Goal: Task Accomplishment & Management: Use online tool/utility

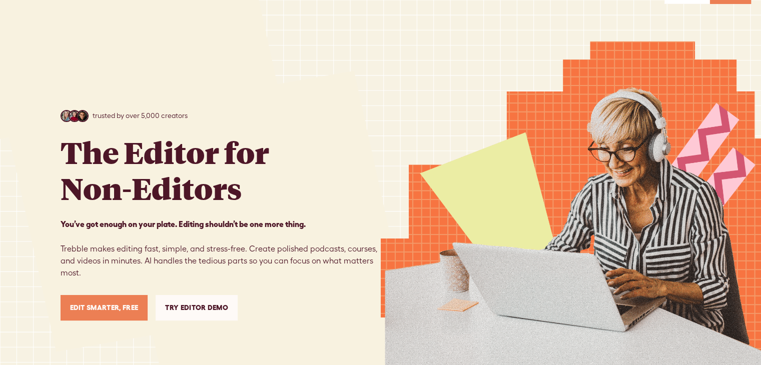
scroll to position [50, 0]
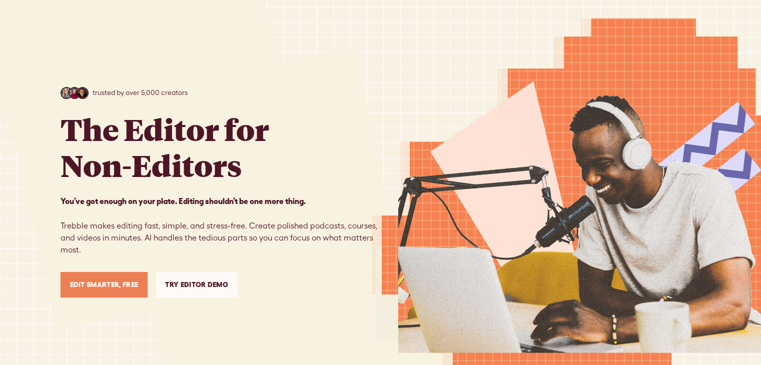
click at [205, 281] on link "Try Editor Demo" at bounding box center [197, 285] width 82 height 26
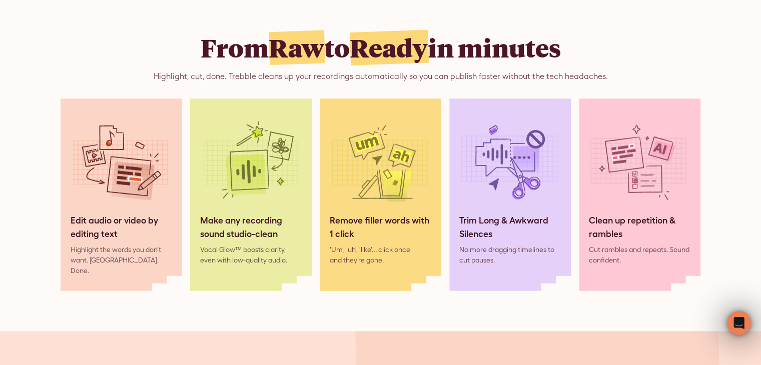
scroll to position [836, 0]
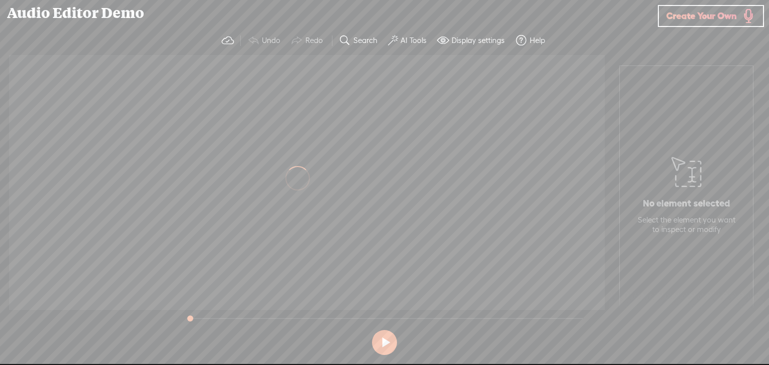
click at [308, 127] on div at bounding box center [307, 182] width 596 height 255
click at [691, 19] on span "Create Your Own" at bounding box center [701, 16] width 70 height 12
click at [722, 26] on link "Create Your Own" at bounding box center [711, 16] width 106 height 22
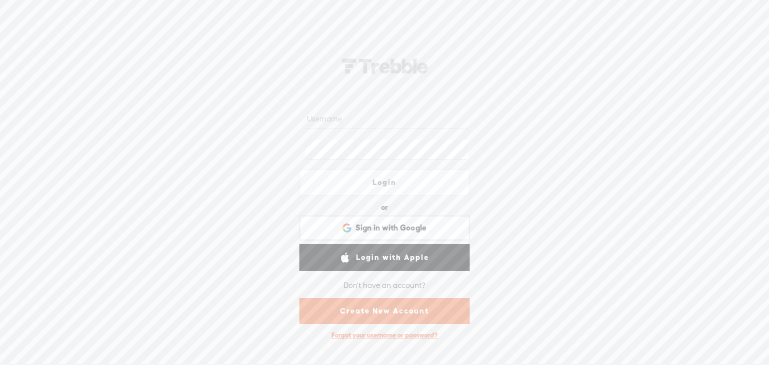
click at [382, 169] on link "Login" at bounding box center [384, 182] width 170 height 27
click at [368, 118] on input "text" at bounding box center [386, 119] width 163 height 20
click at [424, 301] on link "Create New Account" at bounding box center [384, 311] width 170 height 26
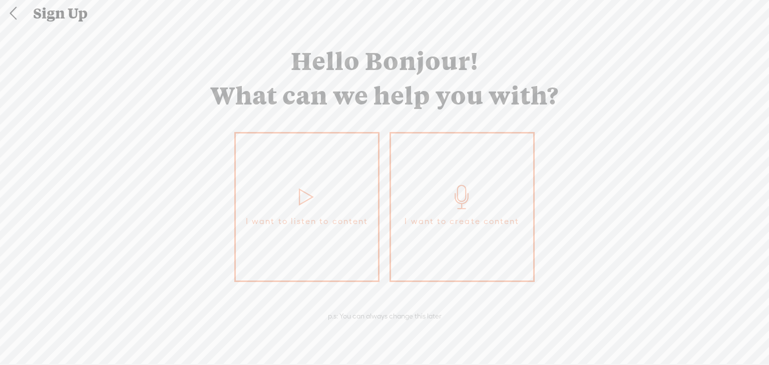
click at [466, 191] on icon at bounding box center [462, 197] width 25 height 24
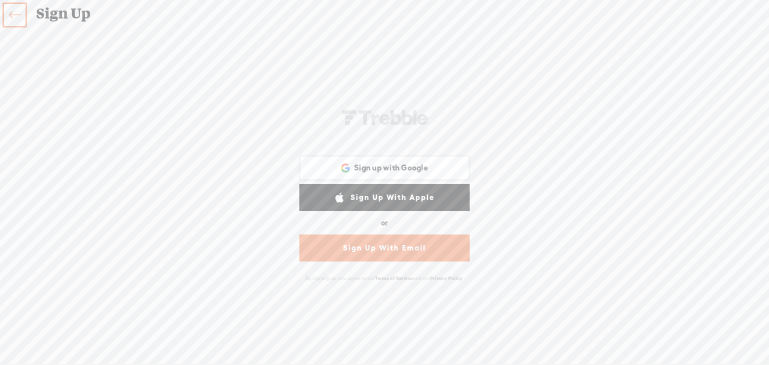
click at [415, 241] on link "Sign Up With Email" at bounding box center [384, 248] width 170 height 27
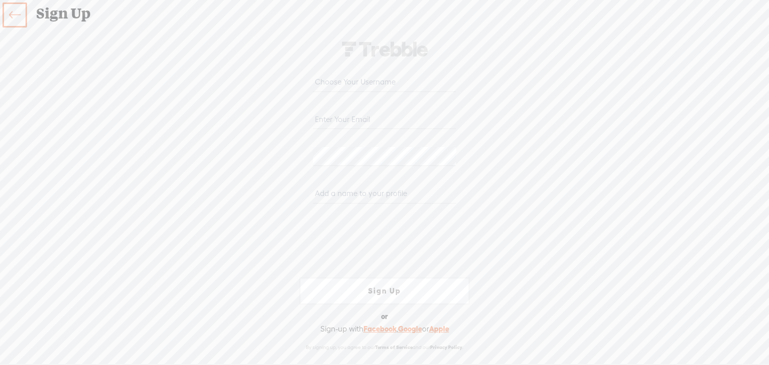
paste input "kenowo3391@inilas.com"
type input "kenowo3391@inilas.com"
click at [0, 144] on html "Hold on tight . . . Login or Login with Facebook Sign in with Google Sign in wi…" at bounding box center [384, 182] width 769 height 365
click at [388, 89] on input "text" at bounding box center [384, 83] width 143 height 20
paste input "kenowo3391@inilas.com"
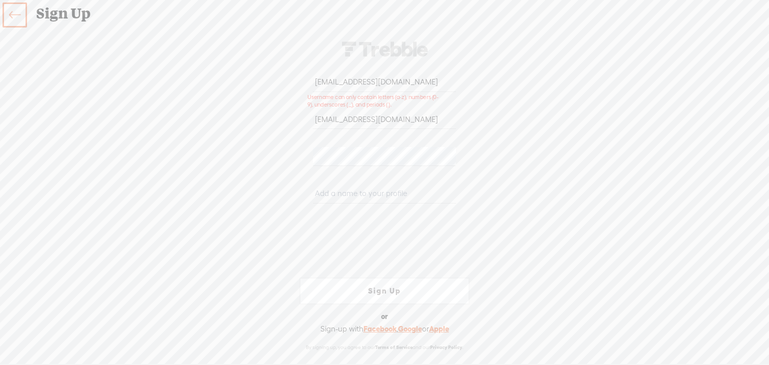
click at [336, 83] on input "kenowo3391@inilas.com" at bounding box center [384, 83] width 143 height 20
drag, startPoint x: 338, startPoint y: 83, endPoint x: 719, endPoint y: 94, distance: 380.6
click at [719, 94] on div "Your content channel is ready! Create an account to finish the set up kenowo339…" at bounding box center [384, 195] width 769 height 315
type input "kenowo"
click at [378, 189] on input "text" at bounding box center [384, 194] width 143 height 20
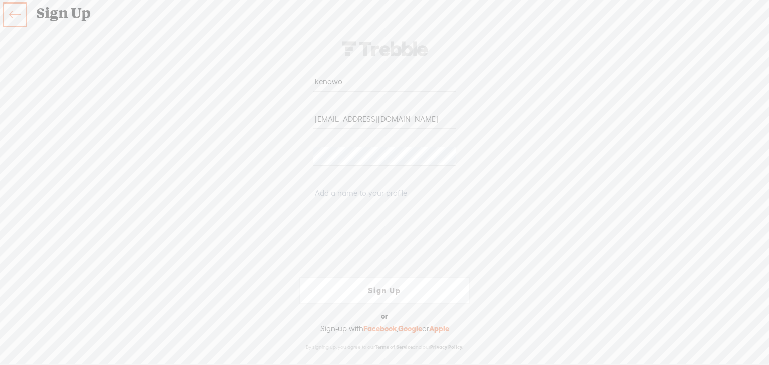
paste input "kenowo3391@inilas.com"
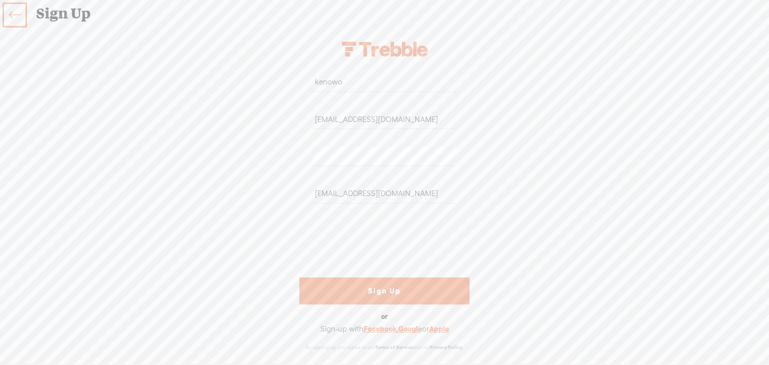
drag, startPoint x: 336, startPoint y: 190, endPoint x: 662, endPoint y: 237, distance: 328.8
click at [662, 237] on div "Your content channel is ready! Create an account to finish the set up kenowo ke…" at bounding box center [384, 195] width 769 height 315
type input "kenowo"
click at [396, 284] on link "Sign Up" at bounding box center [384, 291] width 170 height 27
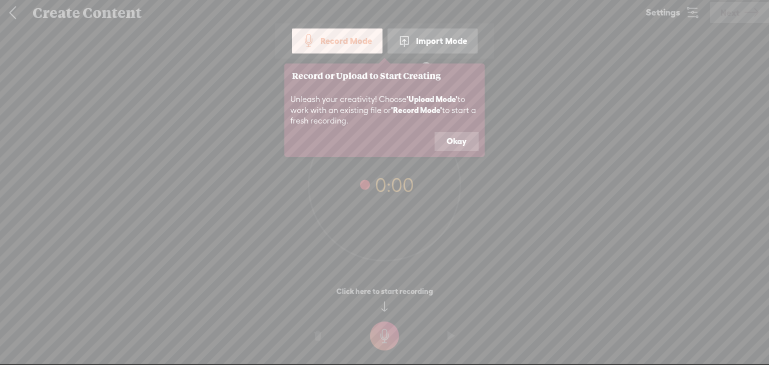
click at [435, 37] on div "Import Mode" at bounding box center [432, 41] width 90 height 25
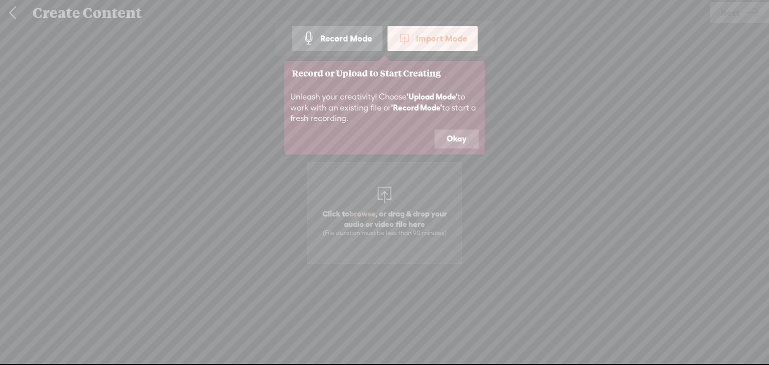
click at [453, 130] on button "Okay" at bounding box center [456, 139] width 44 height 19
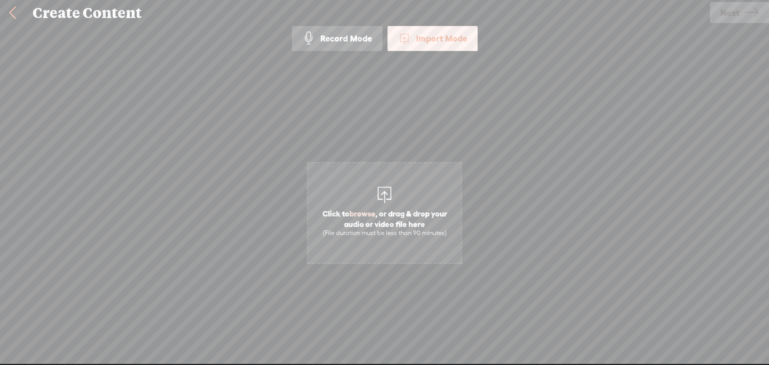
click at [379, 192] on div at bounding box center [384, 194] width 20 height 20
click at [736, 19] on span "Next" at bounding box center [729, 13] width 19 height 26
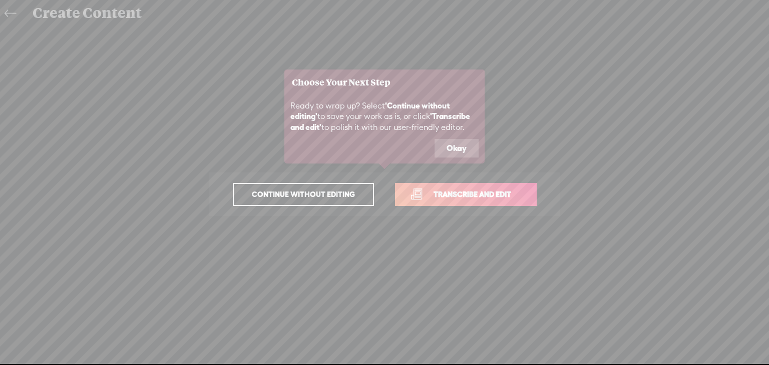
click at [449, 197] on span "Transcribe and edit" at bounding box center [472, 195] width 99 height 12
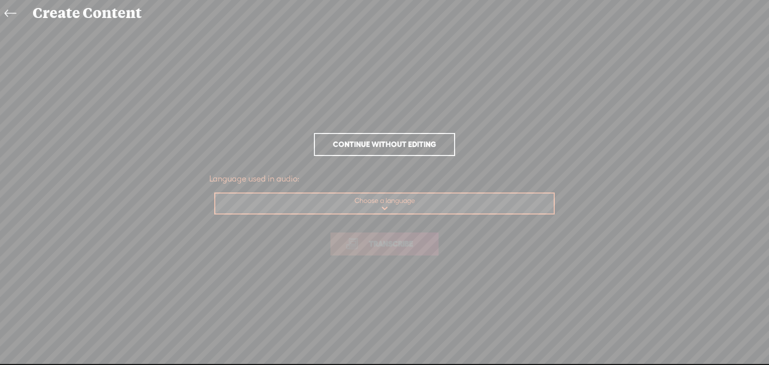
click at [395, 213] on select "Choose a language Afrikaans Albanian Amharic Arabic, Gulf Arabic, Modern Standa…" at bounding box center [384, 204] width 339 height 21
click at [215, 194] on select "Choose a language Afrikaans Albanian Amharic Arabic, Gulf Arabic, Modern Standa…" at bounding box center [384, 204] width 339 height 21
click at [374, 255] on link "Transcribe" at bounding box center [384, 244] width 108 height 23
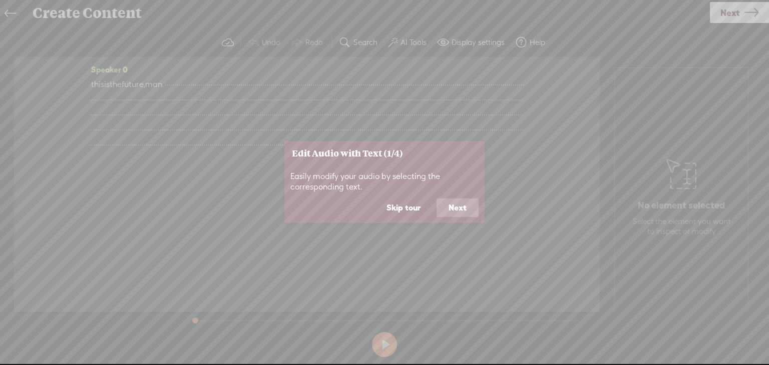
click at [463, 210] on button "Next" at bounding box center [457, 208] width 42 height 19
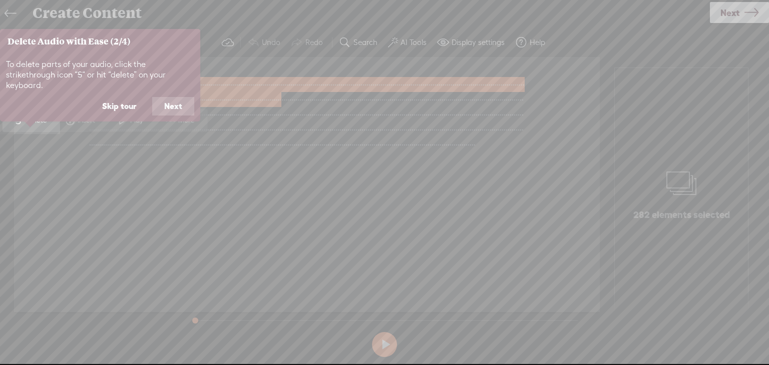
click at [175, 97] on button "Next" at bounding box center [173, 106] width 42 height 19
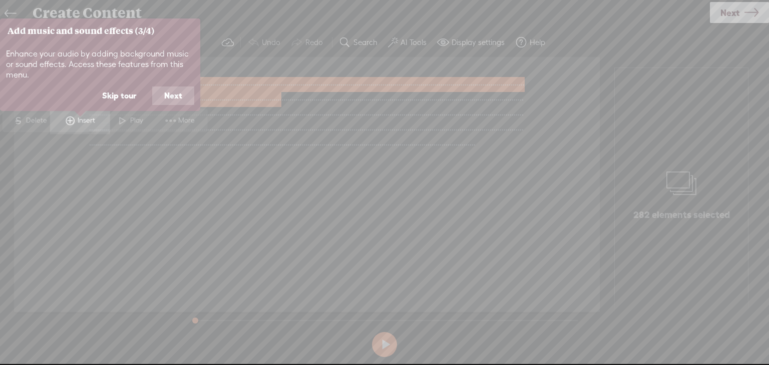
click at [178, 95] on button "Next" at bounding box center [173, 96] width 42 height 19
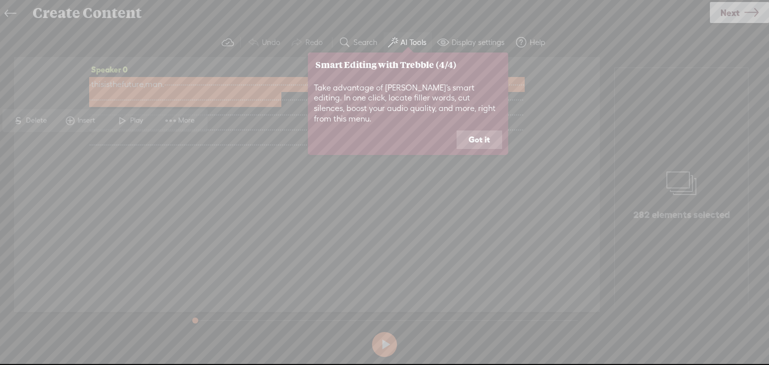
click at [483, 131] on button "Got it" at bounding box center [480, 140] width 46 height 19
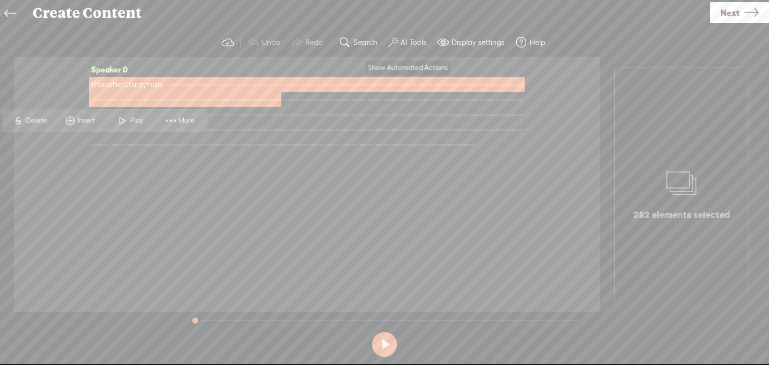
click at [397, 44] on span at bounding box center [393, 43] width 10 height 12
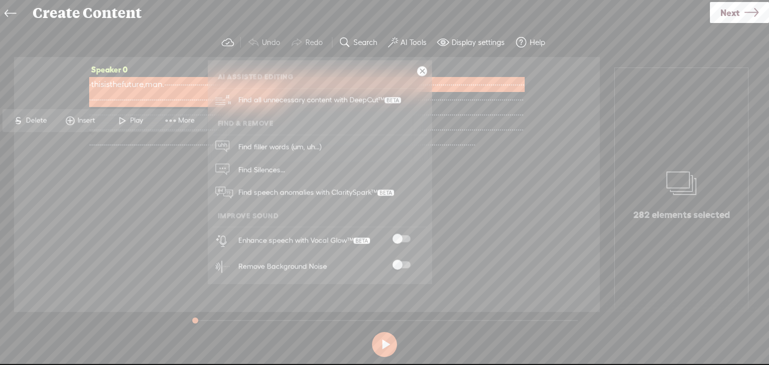
click at [548, 79] on div "Speaker 0 · this is the future, man. · · · · · · · · · · · · · · · · · · · · · …" at bounding box center [307, 184] width 586 height 255
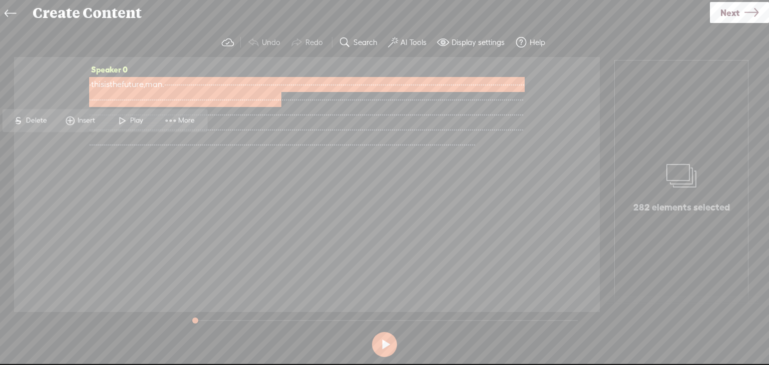
scroll to position [9, 0]
click at [127, 121] on span at bounding box center [122, 121] width 15 height 18
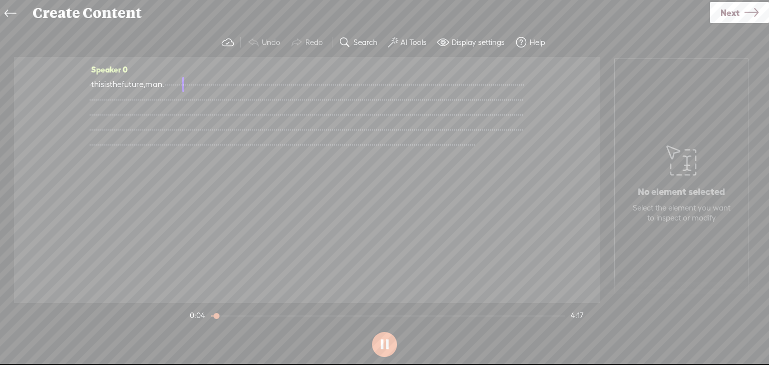
scroll to position [0, 0]
click at [235, 315] on div at bounding box center [226, 317] width 23 height 23
drag, startPoint x: 226, startPoint y: 315, endPoint x: 243, endPoint y: 317, distance: 16.6
click at [241, 317] on div at bounding box center [239, 317] width 23 height 23
drag, startPoint x: 247, startPoint y: 317, endPoint x: 291, endPoint y: 317, distance: 44.6
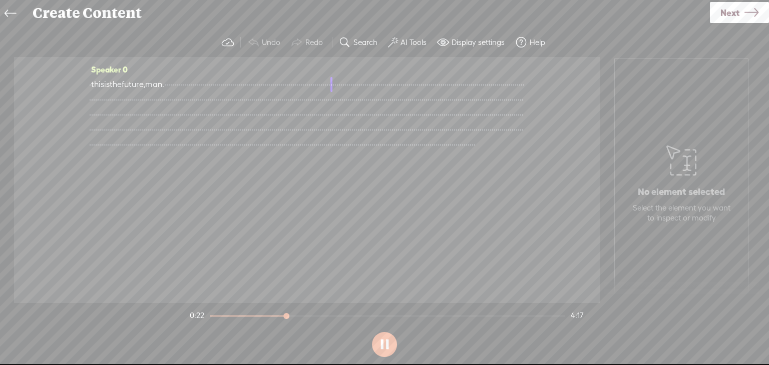
click at [291, 317] on div at bounding box center [287, 317] width 23 height 23
drag, startPoint x: 282, startPoint y: 316, endPoint x: 264, endPoint y: 316, distance: 18.5
click at [266, 316] on div at bounding box center [275, 317] width 23 height 23
click at [153, 107] on span "·" at bounding box center [154, 99] width 2 height 15
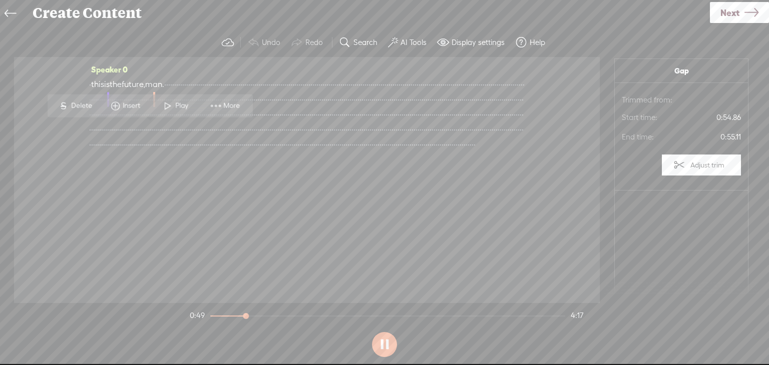
drag, startPoint x: 273, startPoint y: 315, endPoint x: 243, endPoint y: 315, distance: 30.0
click at [243, 315] on div at bounding box center [246, 317] width 23 height 23
click at [230, 103] on span "More" at bounding box center [232, 106] width 19 height 10
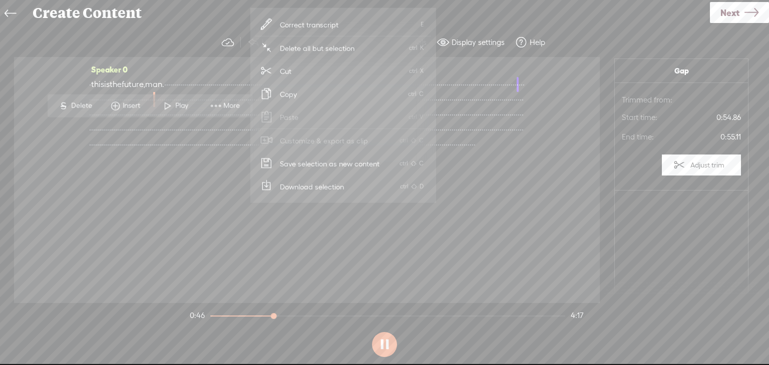
click at [56, 150] on div "Speaker 0 · this is the future, man. · · · · · · · · · · · · · · · · · · · · · …" at bounding box center [307, 180] width 586 height 246
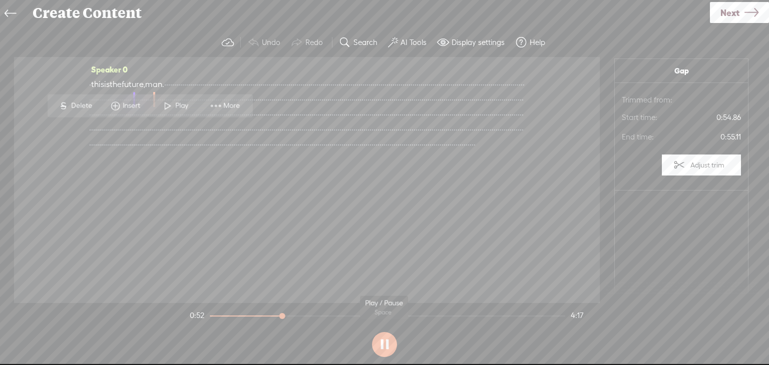
click at [386, 341] on button at bounding box center [384, 344] width 25 height 25
click at [127, 107] on span "·" at bounding box center [126, 99] width 2 height 15
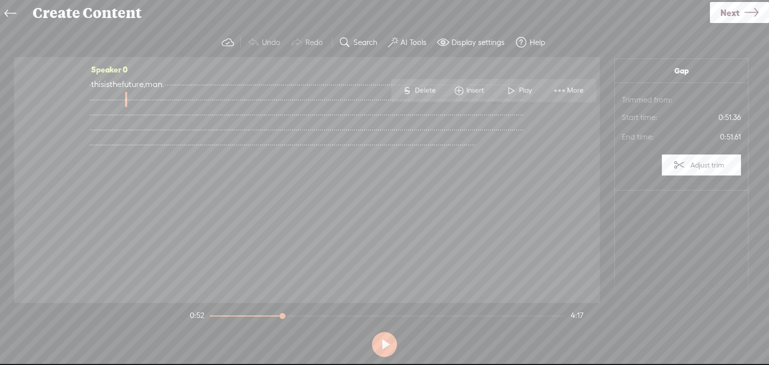
click at [9, 13] on icon at bounding box center [11, 14] width 12 height 23
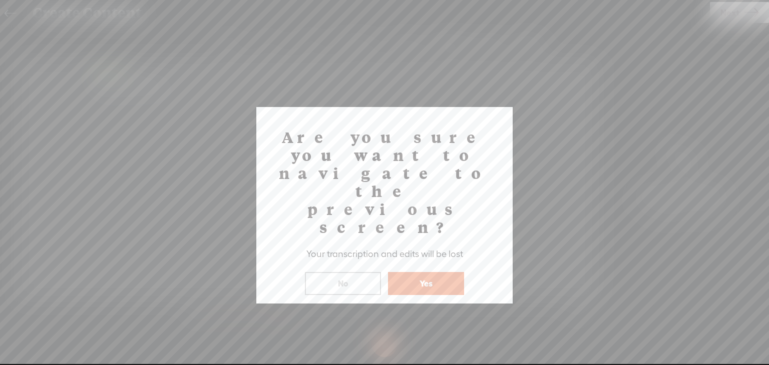
click at [338, 272] on button "No" at bounding box center [343, 283] width 76 height 23
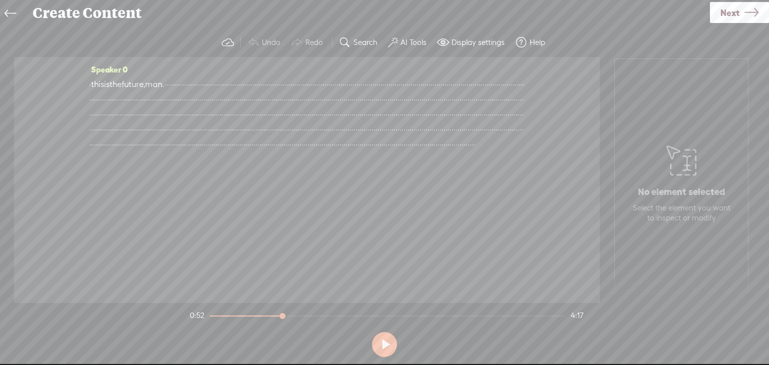
click at [11, 13] on icon at bounding box center [11, 14] width 12 height 23
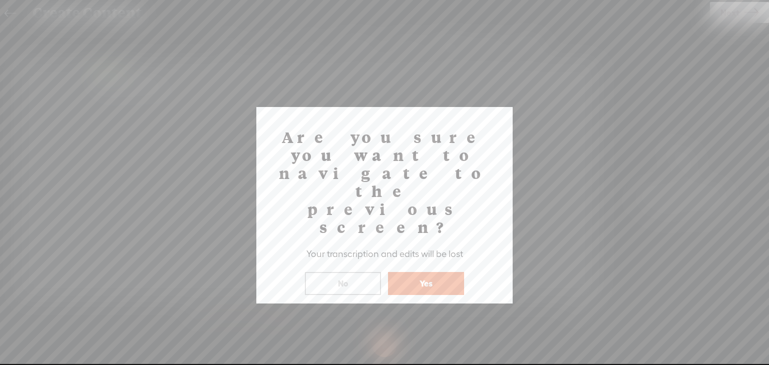
click at [439, 272] on button "Yes" at bounding box center [426, 283] width 76 height 23
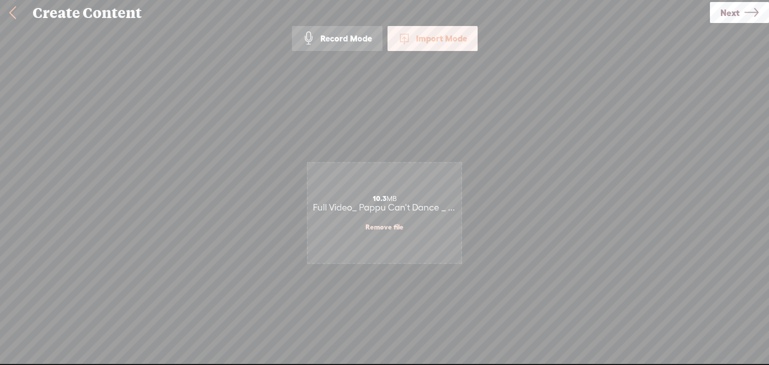
click at [737, 16] on span "Next" at bounding box center [729, 13] width 19 height 26
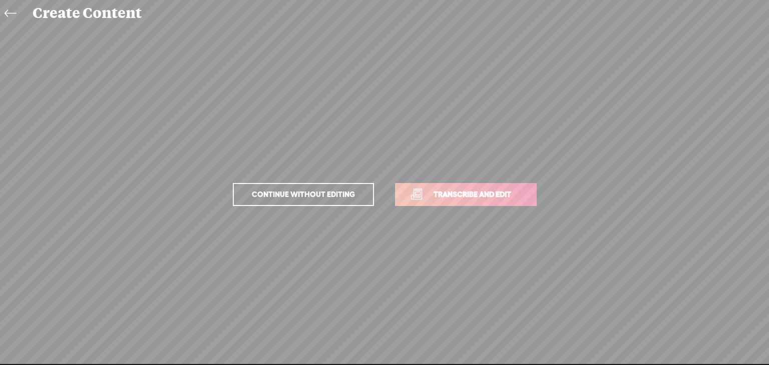
click at [440, 200] on span "Transcribe and edit" at bounding box center [472, 195] width 99 height 12
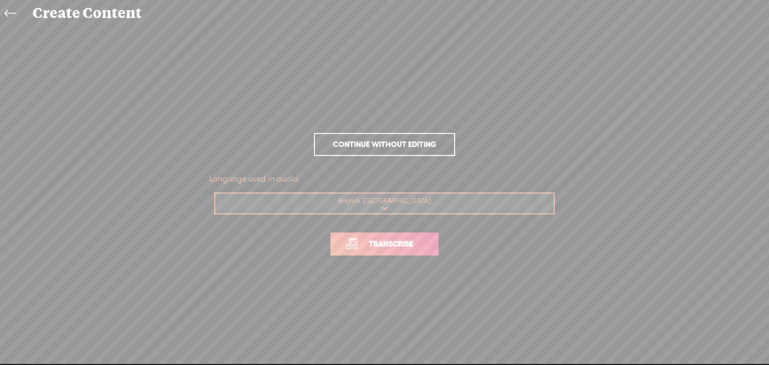
click at [376, 204] on select "Choose a language Afrikaans Albanian Amharic Arabic, Gulf Arabic, Modern Standa…" at bounding box center [384, 204] width 339 height 21
select select "ur"
click at [215, 194] on select "Choose a language Afrikaans Albanian Amharic Arabic, Gulf Arabic, Modern Standa…" at bounding box center [384, 204] width 339 height 21
click at [387, 249] on span "Transcribe" at bounding box center [390, 244] width 65 height 12
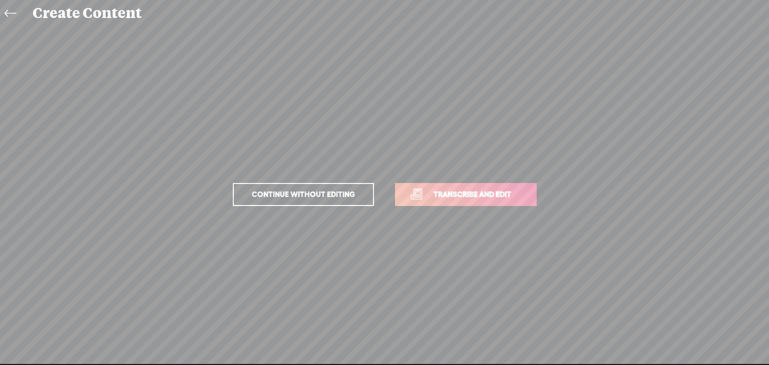
click at [457, 204] on link "Transcribe and edit" at bounding box center [466, 194] width 142 height 23
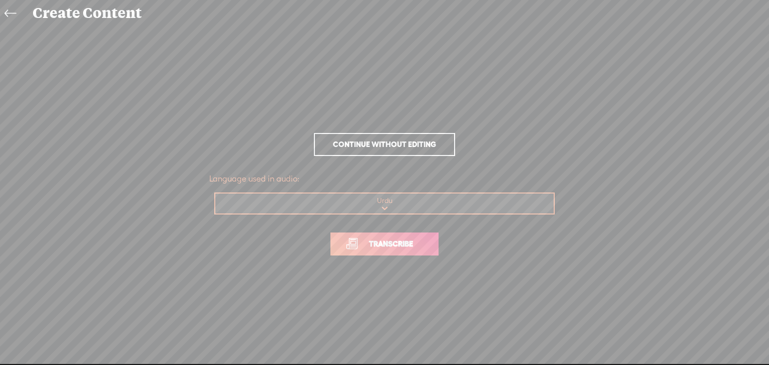
click at [367, 197] on select "Choose a language Afrikaans Albanian Amharic Arabic, Gulf Arabic, Modern Standa…" at bounding box center [384, 204] width 339 height 21
click at [215, 194] on select "Choose a language Afrikaans Albanian Amharic Arabic, Gulf Arabic, Modern Standa…" at bounding box center [384, 204] width 339 height 21
click at [359, 242] on span "Transcribe" at bounding box center [390, 244] width 65 height 12
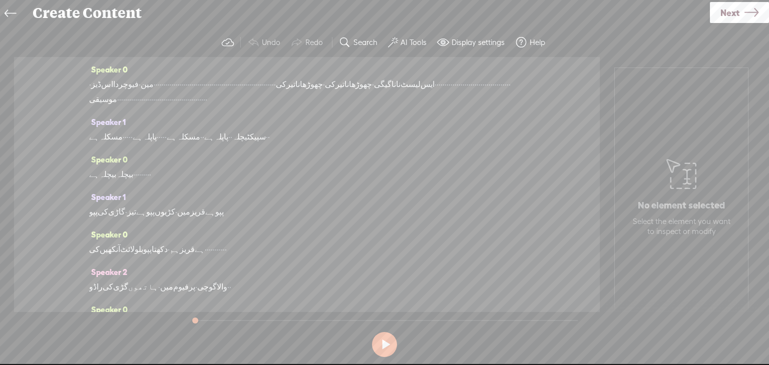
click at [224, 220] on span "پپو" at bounding box center [219, 212] width 9 height 15
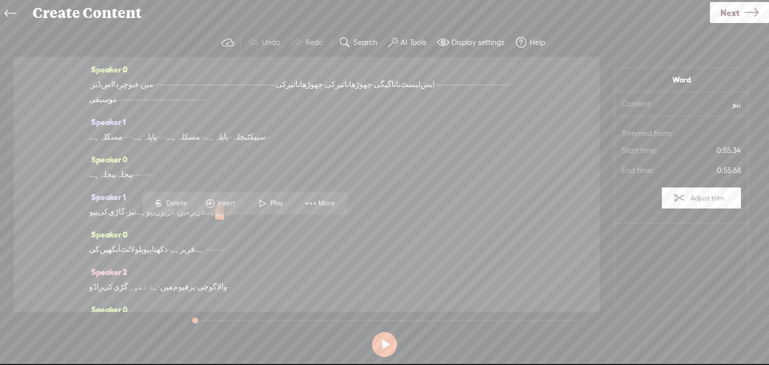
click at [727, 106] on span "پپو" at bounding box center [703, 104] width 75 height 10
click at [314, 207] on span at bounding box center [310, 203] width 15 height 18
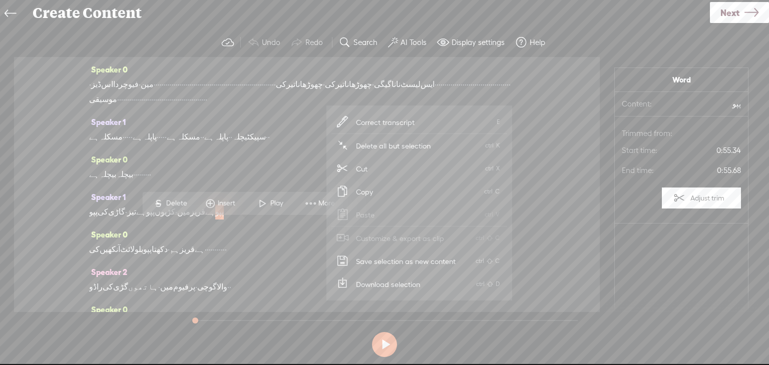
click at [406, 123] on span "Correct transcript" at bounding box center [385, 122] width 98 height 23
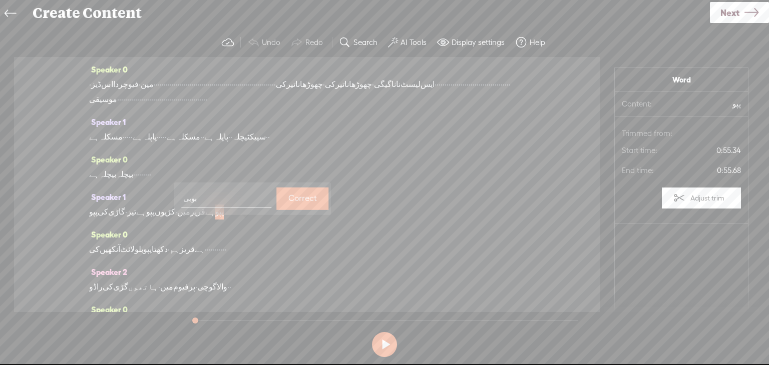
type input "بوبی"
click at [288, 198] on label "Correct" at bounding box center [302, 199] width 29 height 21
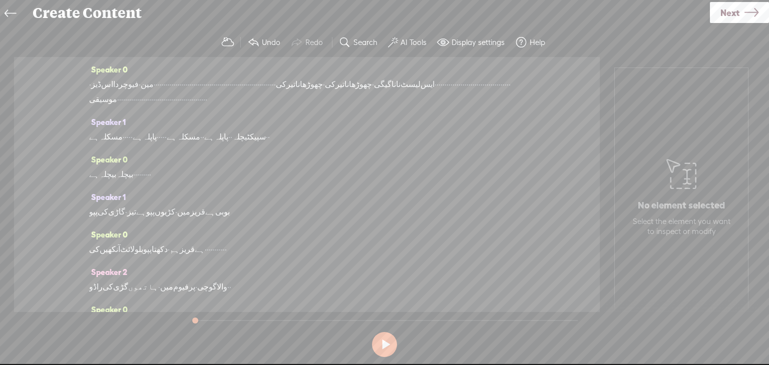
click at [155, 220] on span "پپو" at bounding box center [150, 212] width 9 height 15
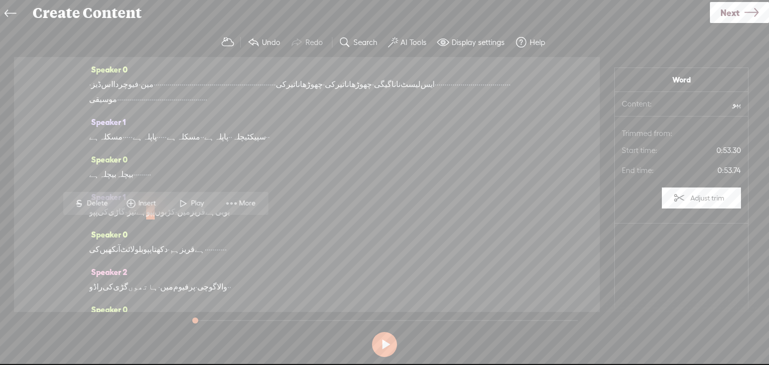
click at [260, 208] on span "More" at bounding box center [241, 203] width 50 height 18
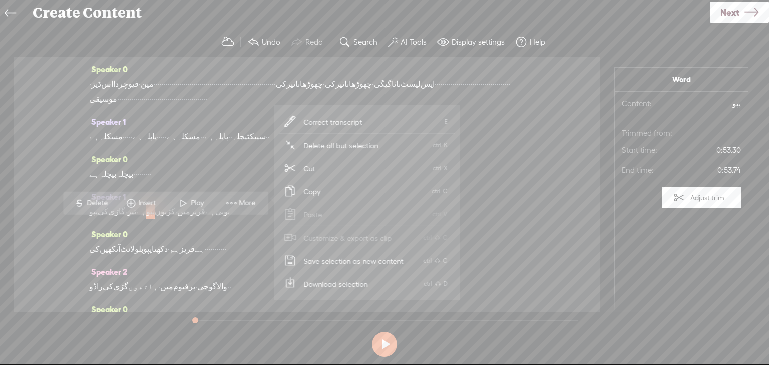
drag, startPoint x: 319, startPoint y: 124, endPoint x: 323, endPoint y: 133, distance: 9.4
click at [319, 124] on span "Correct transcript" at bounding box center [333, 122] width 98 height 23
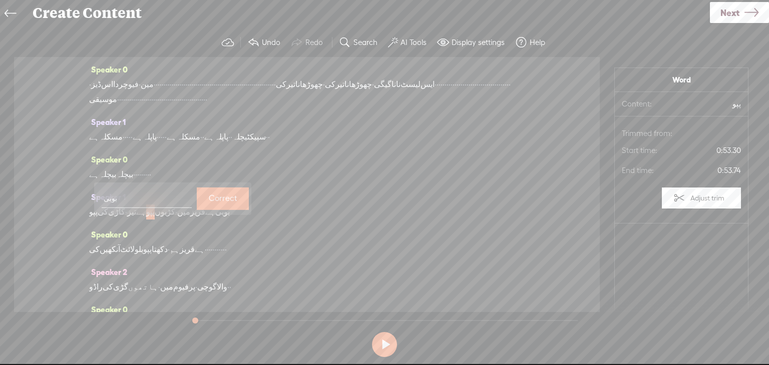
type input "بوبی"
click at [209, 202] on label "Correct" at bounding box center [223, 199] width 29 height 21
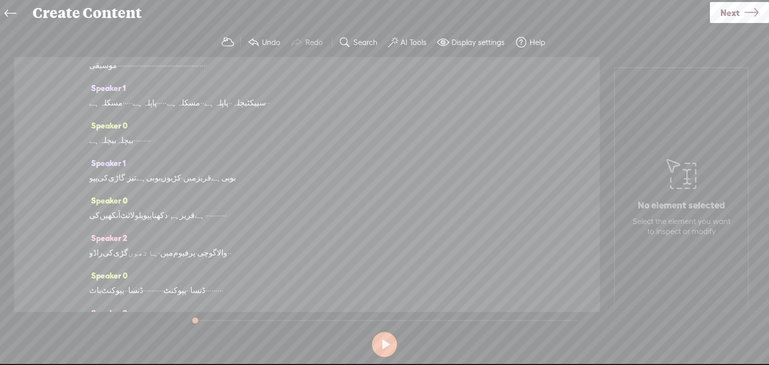
scroll to position [50, 0]
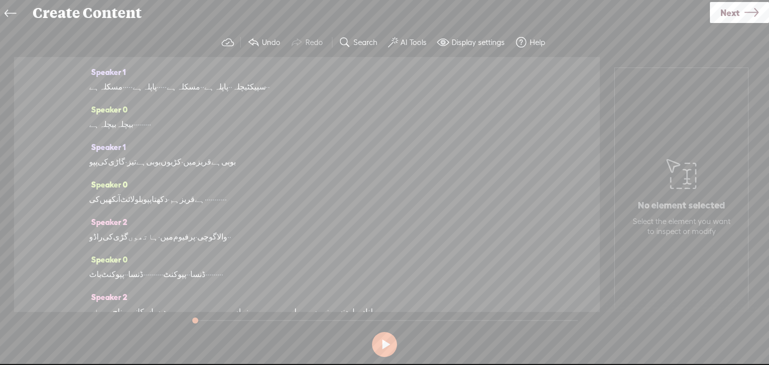
click at [95, 170] on span "پپو" at bounding box center [93, 162] width 9 height 15
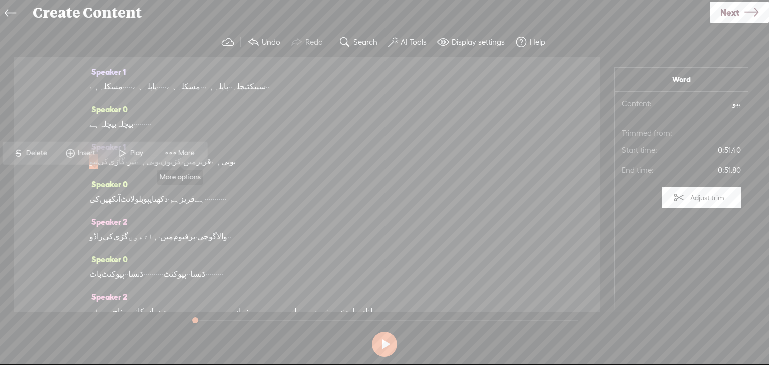
click at [175, 156] on span at bounding box center [170, 153] width 15 height 18
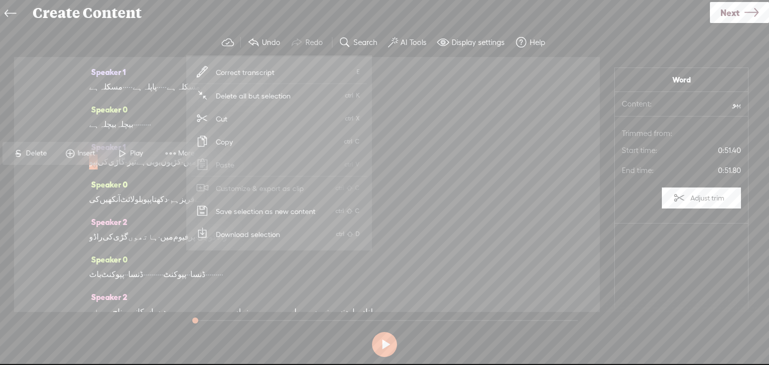
click at [238, 71] on span "Correct transcript" at bounding box center [245, 72] width 98 height 23
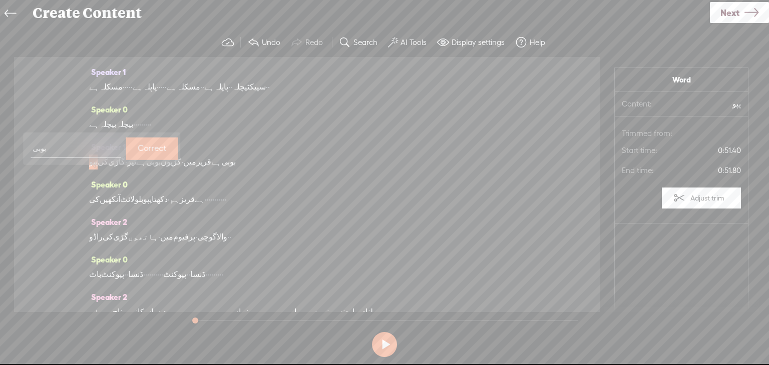
type input "بوبی"
click at [140, 154] on label "Correct" at bounding box center [152, 149] width 29 height 21
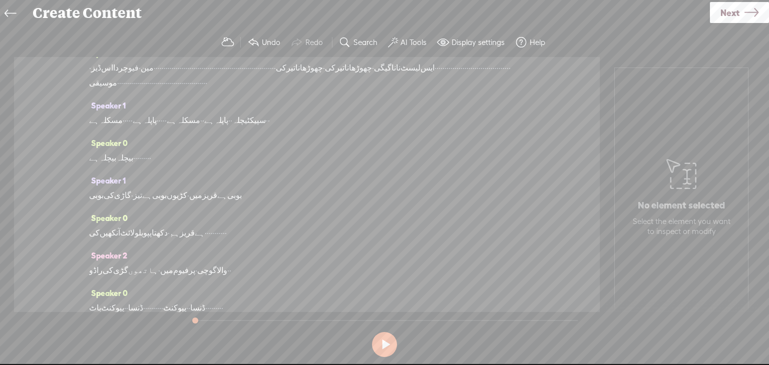
scroll to position [0, 0]
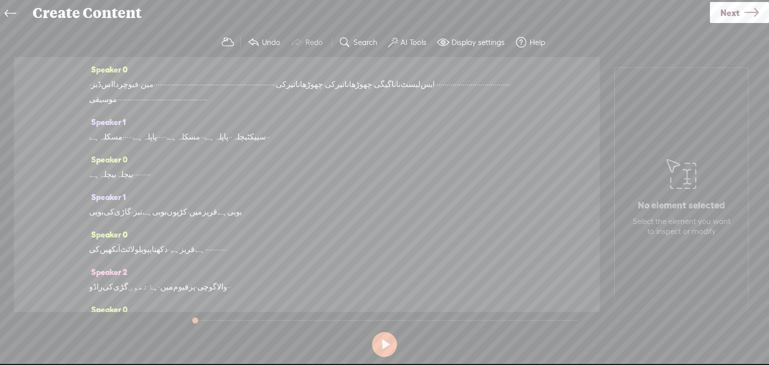
click at [191, 320] on div at bounding box center [196, 321] width 23 height 23
click at [394, 345] on button at bounding box center [384, 344] width 25 height 25
drag, startPoint x: 214, startPoint y: 317, endPoint x: 230, endPoint y: 317, distance: 15.5
click at [230, 317] on div at bounding box center [229, 317] width 23 height 23
drag, startPoint x: 228, startPoint y: 315, endPoint x: 255, endPoint y: 315, distance: 26.5
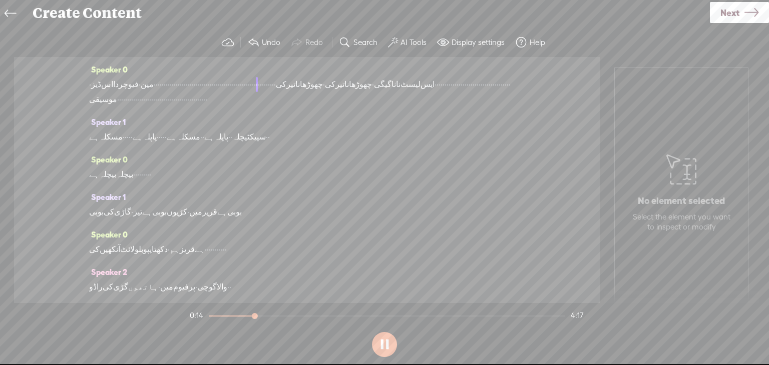
click at [255, 315] on div at bounding box center [255, 317] width 23 height 23
click at [382, 348] on button at bounding box center [384, 344] width 25 height 25
drag, startPoint x: 289, startPoint y: 315, endPoint x: 178, endPoint y: 313, distance: 111.1
click at [178, 313] on div "Trebble audio editor works best with Google Chrome or Firefox. Please switch yo…" at bounding box center [384, 194] width 749 height 333
click at [470, 37] on button "Display settings" at bounding box center [472, 43] width 78 height 20
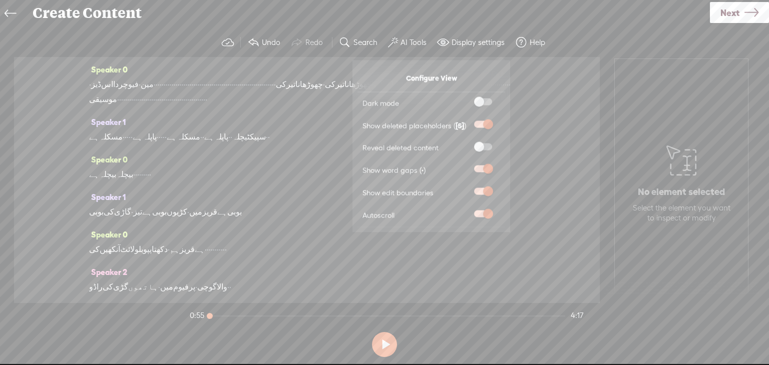
click at [470, 37] on button "Display settings" at bounding box center [472, 43] width 78 height 20
click at [470, 40] on label "Display settings" at bounding box center [478, 43] width 53 height 10
click at [400, 43] on label "AI Tools" at bounding box center [413, 43] width 26 height 10
